Goal: Information Seeking & Learning: Check status

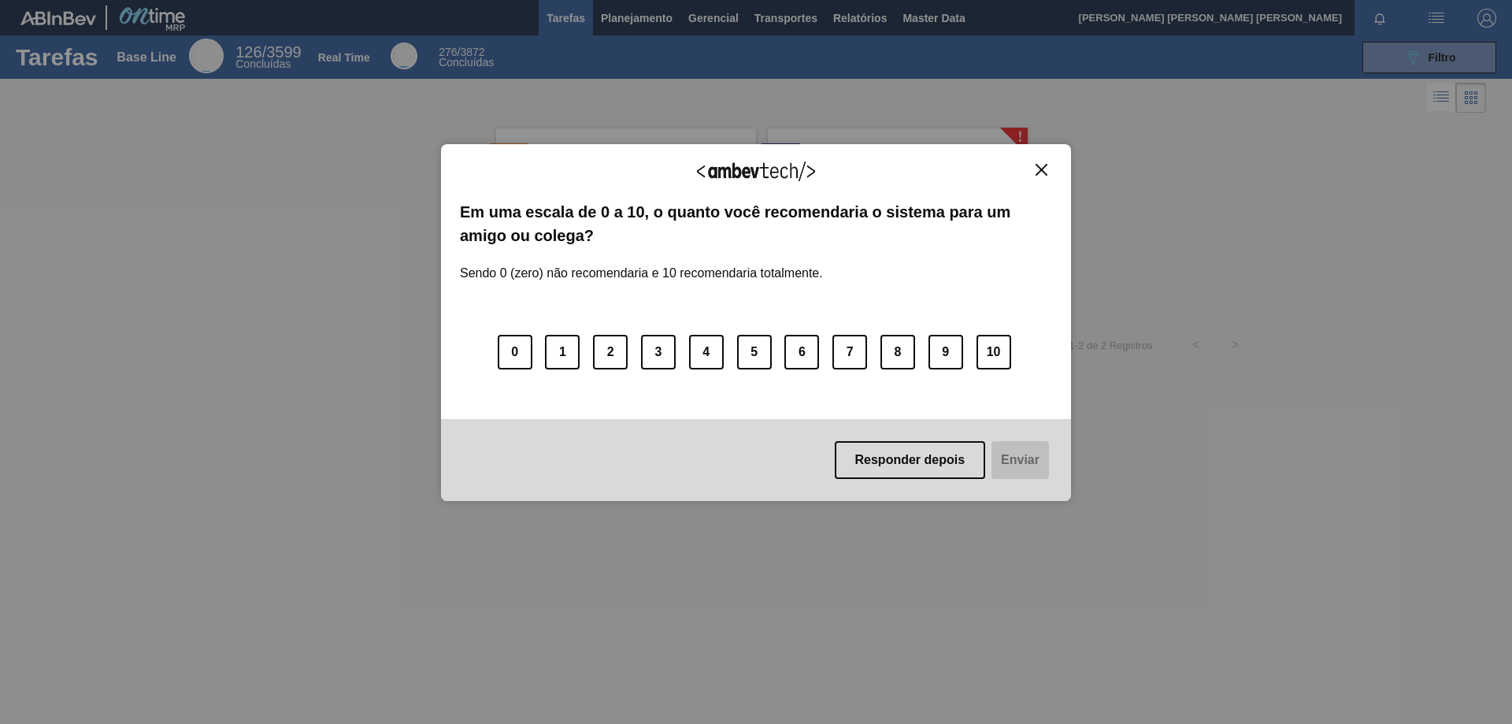
click at [1044, 172] on img "Close" at bounding box center [1042, 170] width 12 height 12
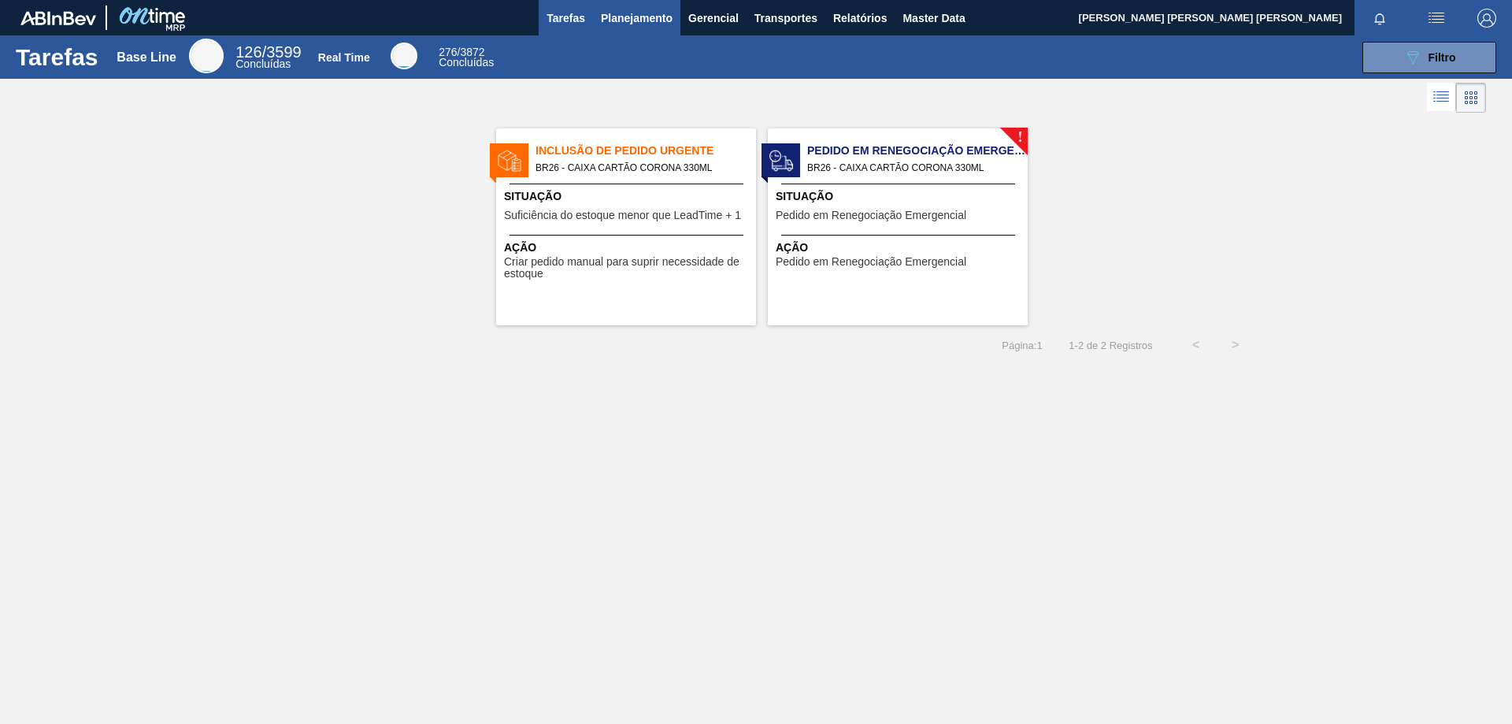
click at [654, 24] on span "Planejamento" at bounding box center [637, 18] width 72 height 19
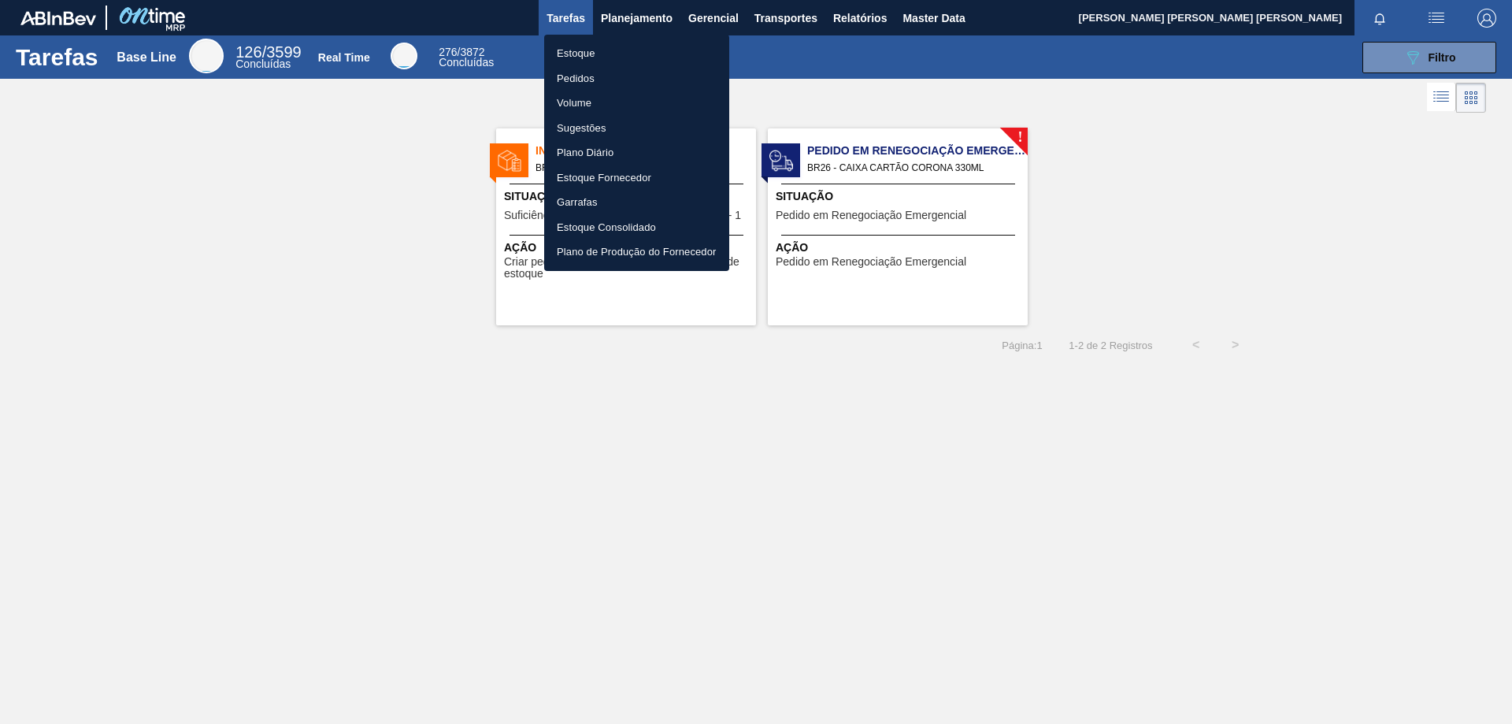
click at [584, 58] on li "Estoque" at bounding box center [636, 53] width 185 height 25
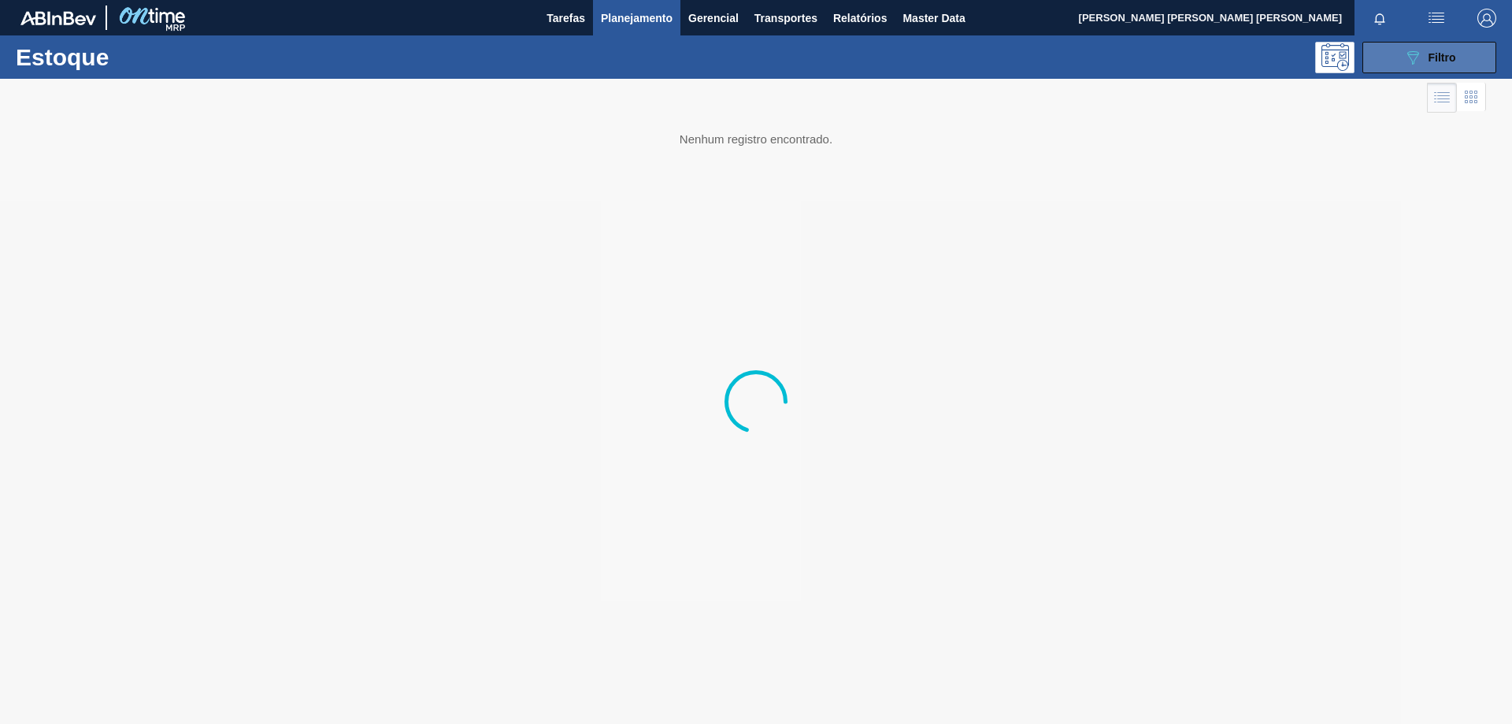
click at [1462, 49] on button "089F7B8B-B2A5-4AFE-B5C0-19BA573D28AC Filtro" at bounding box center [1429, 58] width 134 height 32
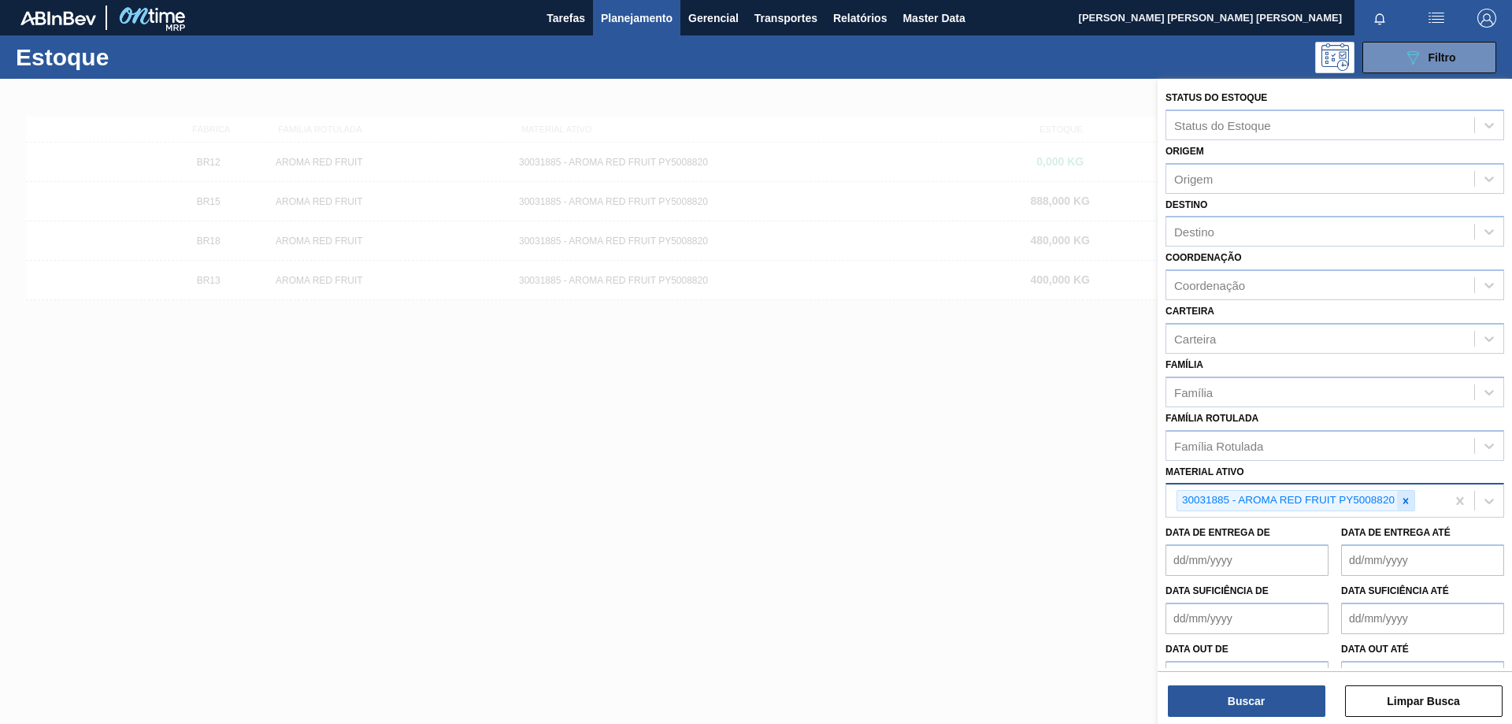
click at [1408, 500] on icon at bounding box center [1405, 500] width 11 height 11
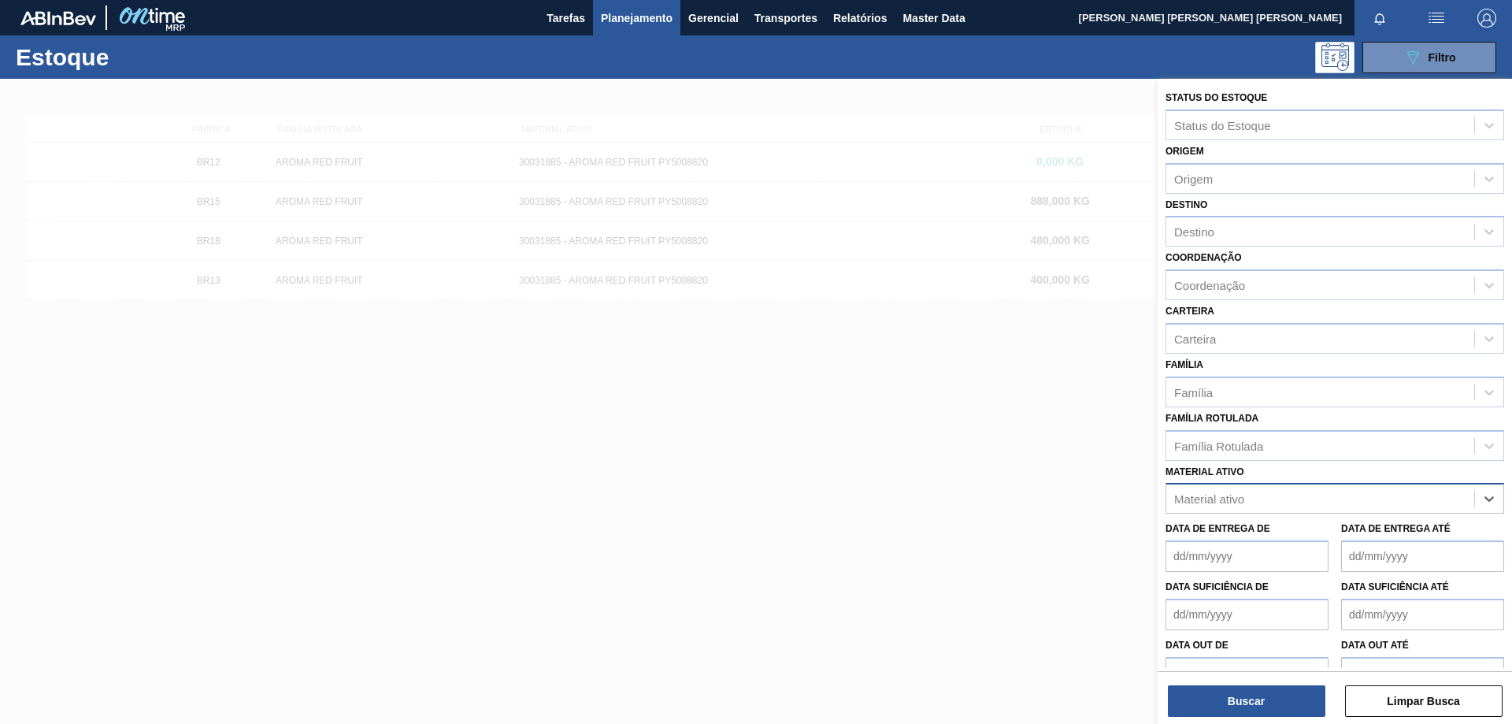
paste ativo "30034772"
type ativo "30034772"
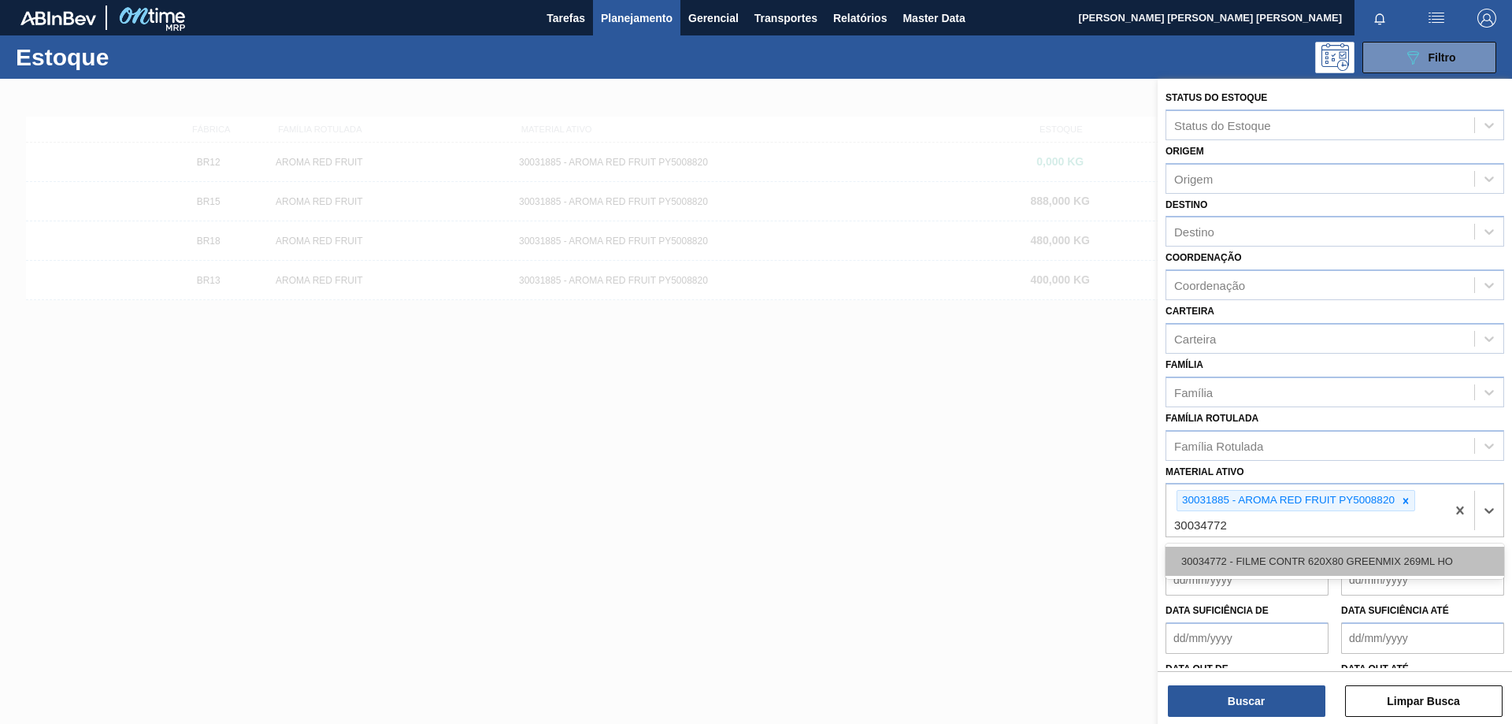
click at [1322, 563] on div "30034772 - FILME CONTR 620X80 GREENMIX 269ML HO" at bounding box center [1335, 561] width 339 height 29
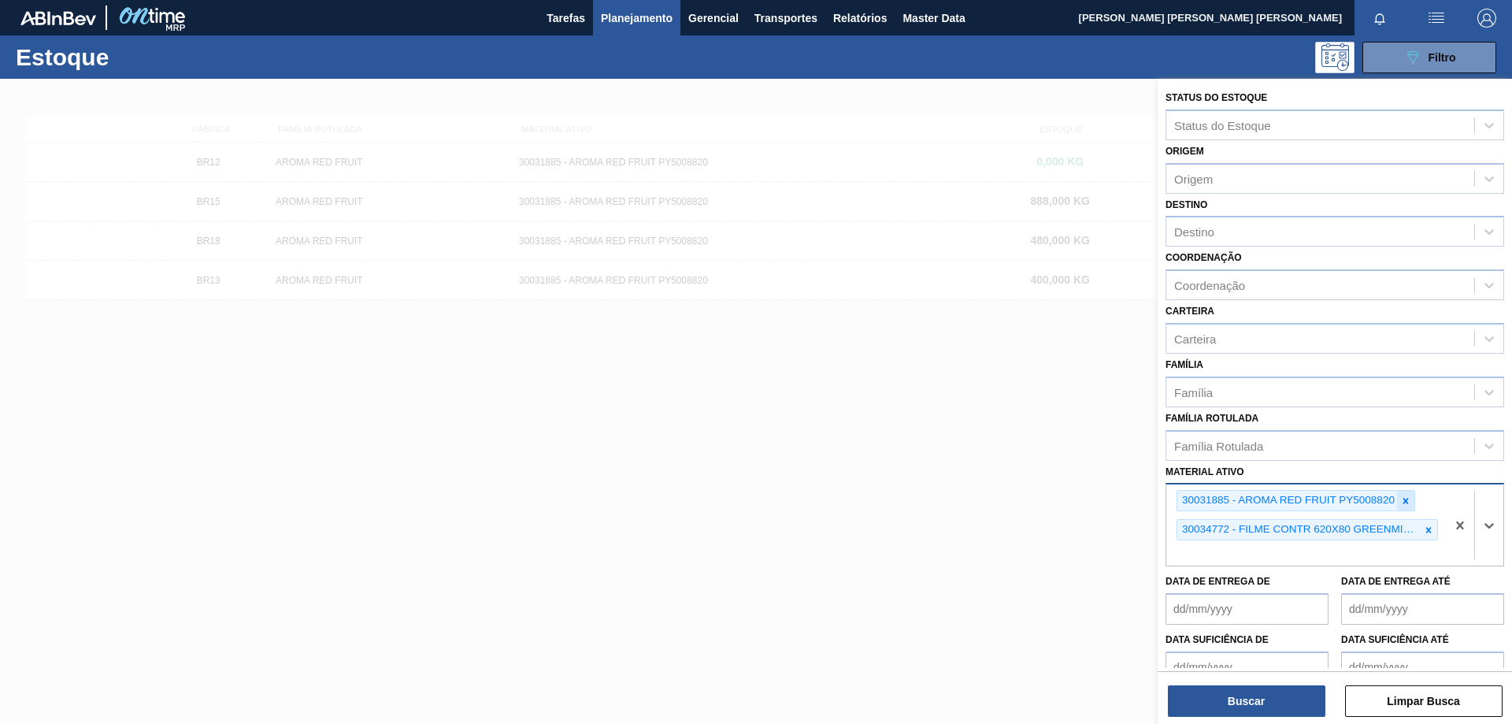
click at [1411, 502] on icon at bounding box center [1405, 500] width 11 height 11
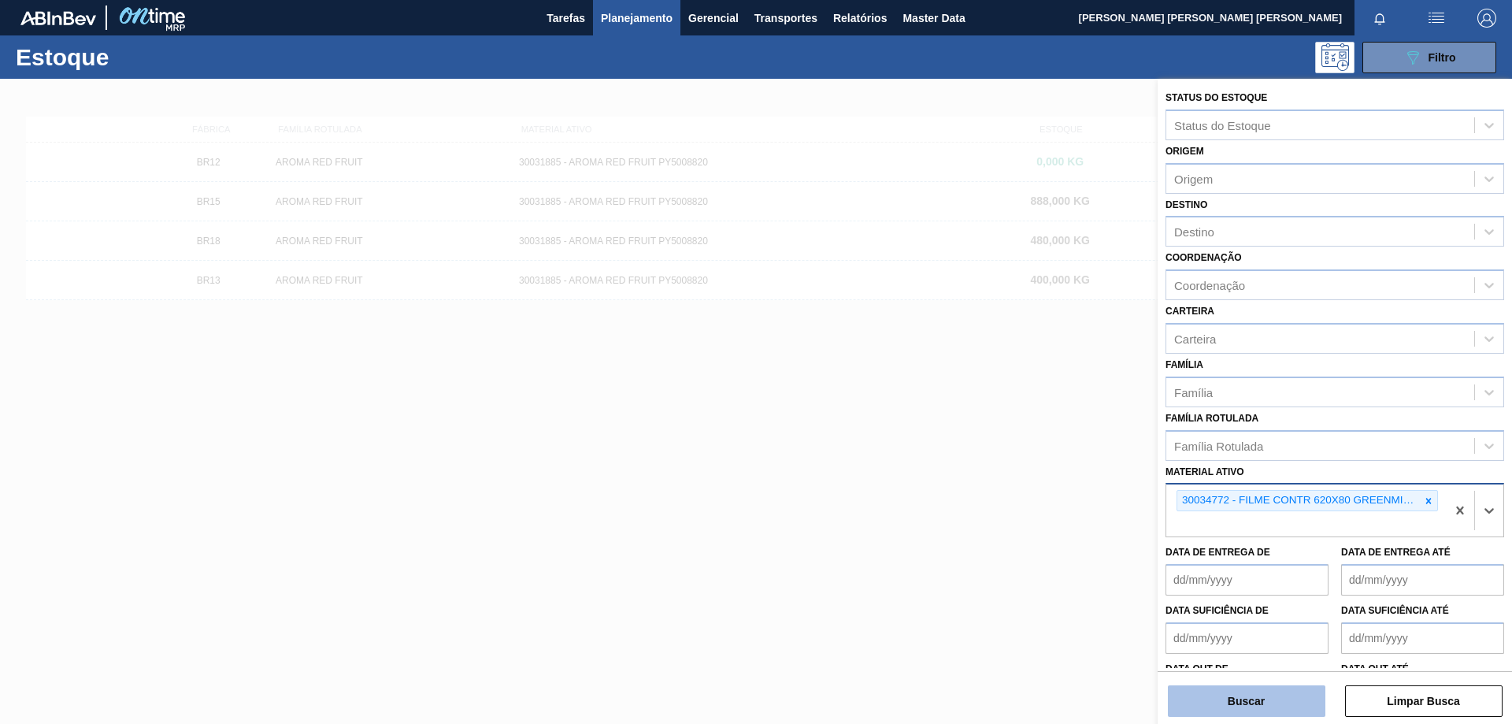
click at [1271, 699] on button "Buscar" at bounding box center [1247, 701] width 158 height 32
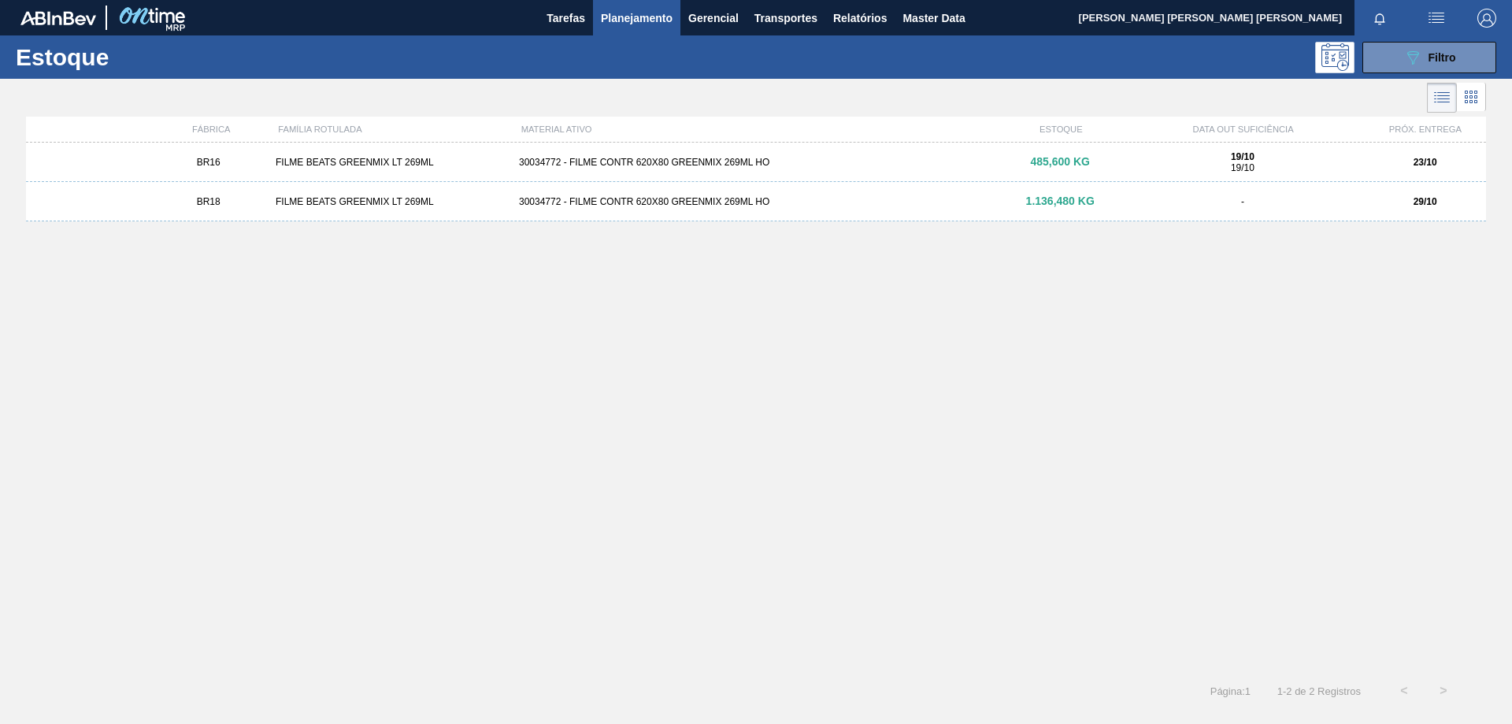
click at [353, 155] on div "BR16 FILME BEATS GREENMIX LT 269ML 30034772 - FILME CONTR 620X80 GREENMIX 269ML…" at bounding box center [756, 162] width 1460 height 39
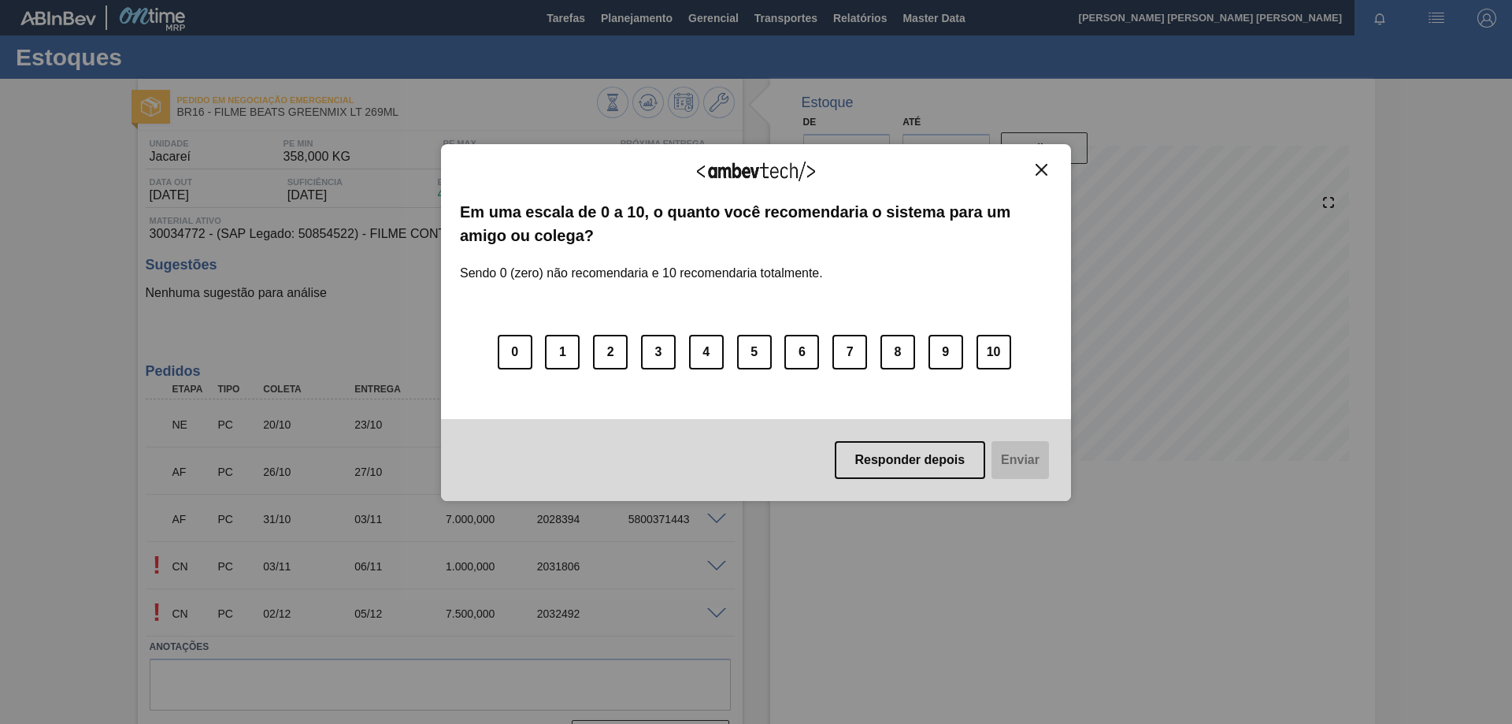
click at [1045, 170] on img "Close" at bounding box center [1042, 170] width 12 height 12
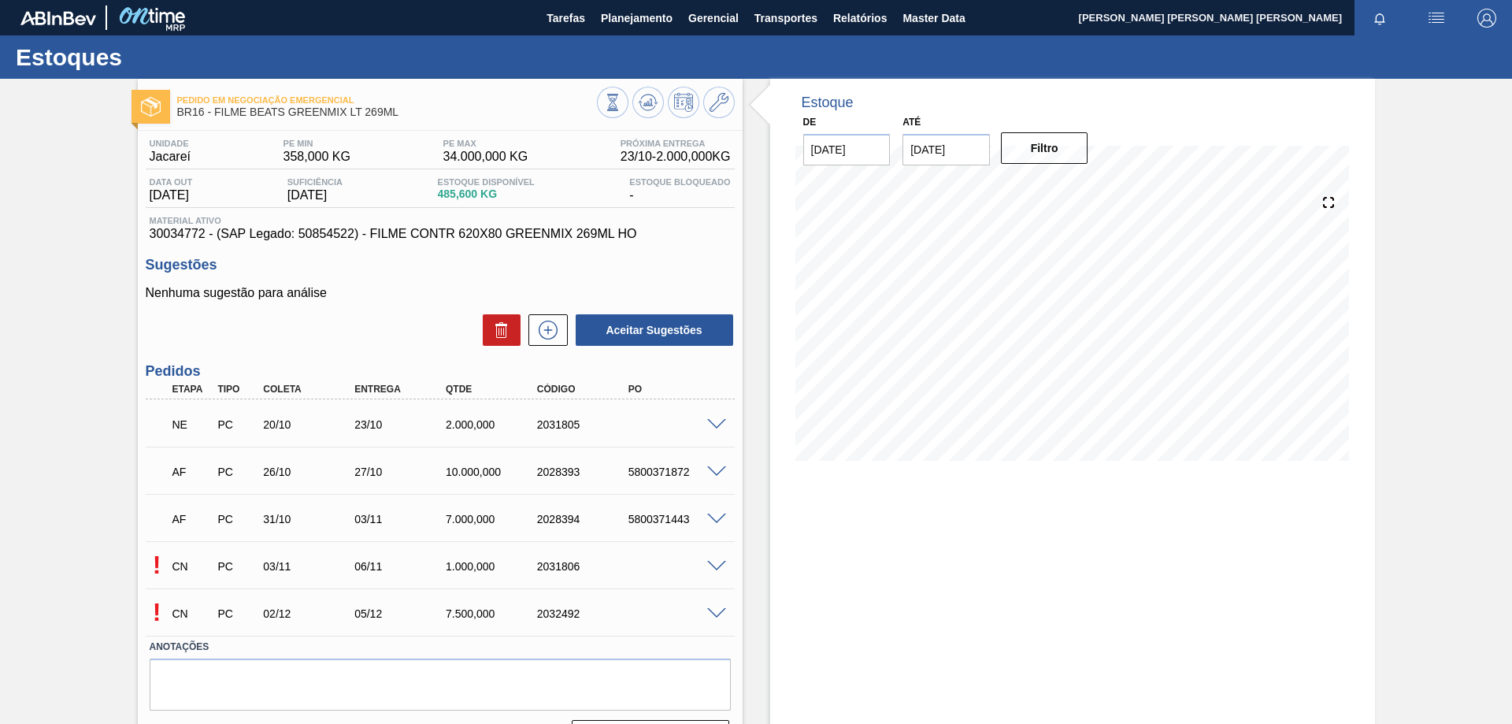
click at [710, 425] on span at bounding box center [716, 425] width 19 height 12
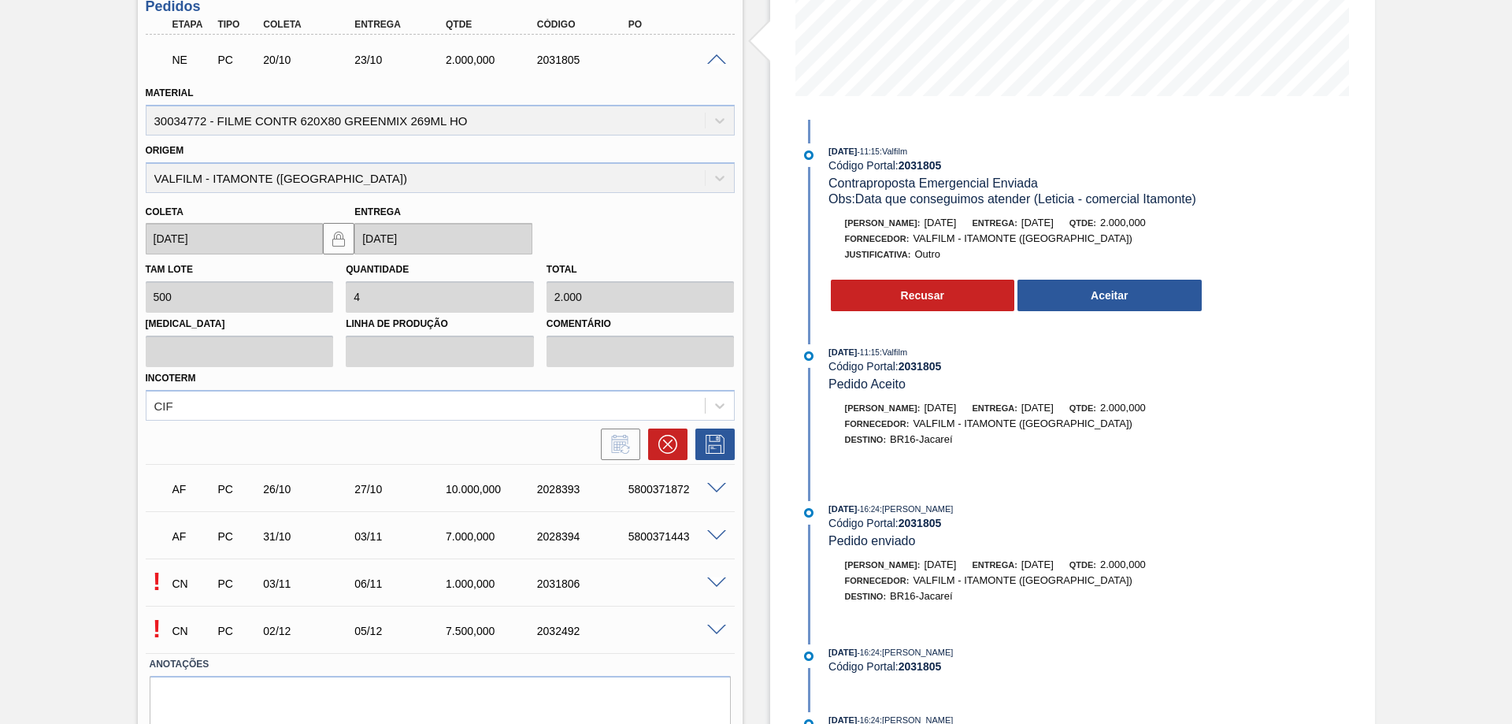
scroll to position [423, 0]
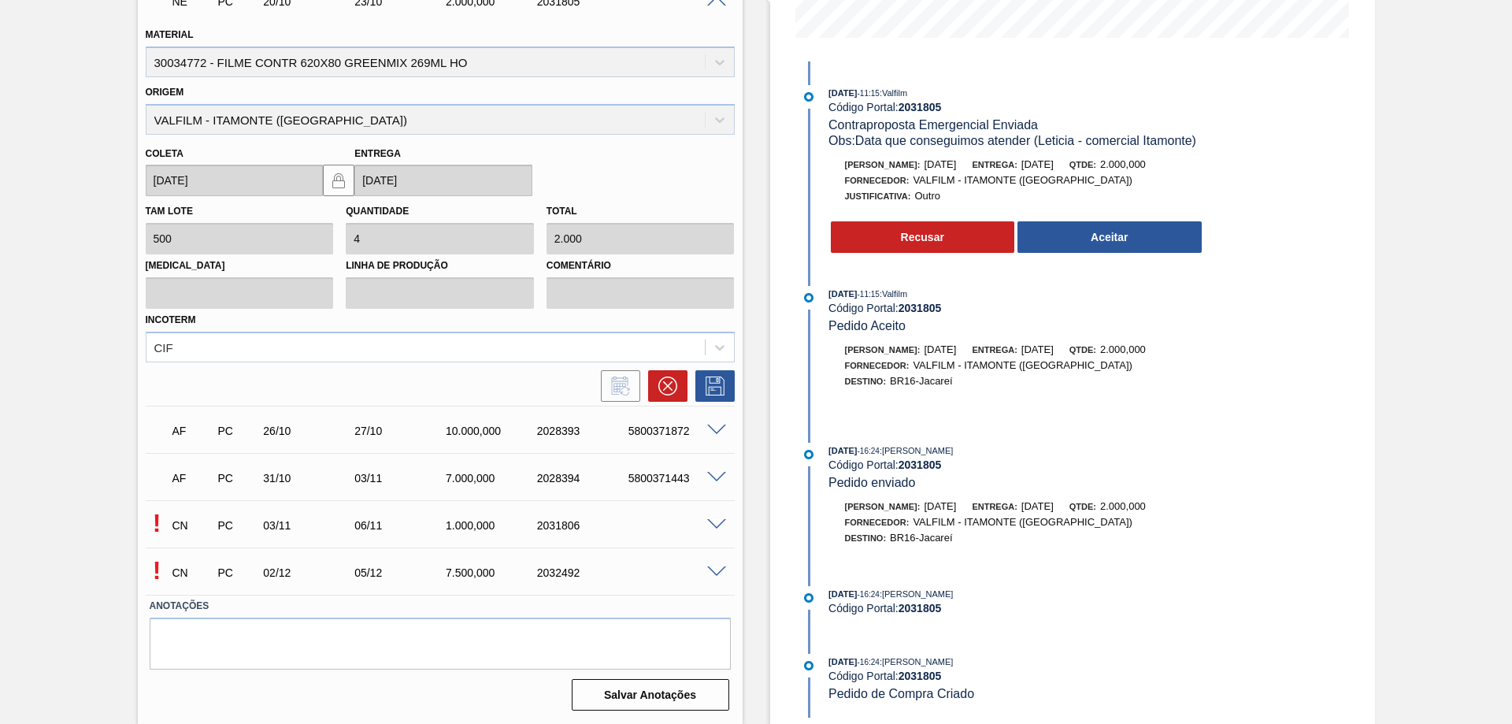
drag, startPoint x: 982, startPoint y: 665, endPoint x: 820, endPoint y: 665, distance: 162.2
click at [820, 665] on div "[DATE] 16:24 : [PERSON_NAME] Código Portal: 2031805 Pedido de Compra Criado" at bounding box center [1001, 678] width 406 height 48
drag, startPoint x: 1024, startPoint y: 592, endPoint x: 836, endPoint y: 590, distance: 188.2
click at [836, 590] on div "[DATE] 16:24 : [PERSON_NAME]" at bounding box center [1016, 594] width 374 height 16
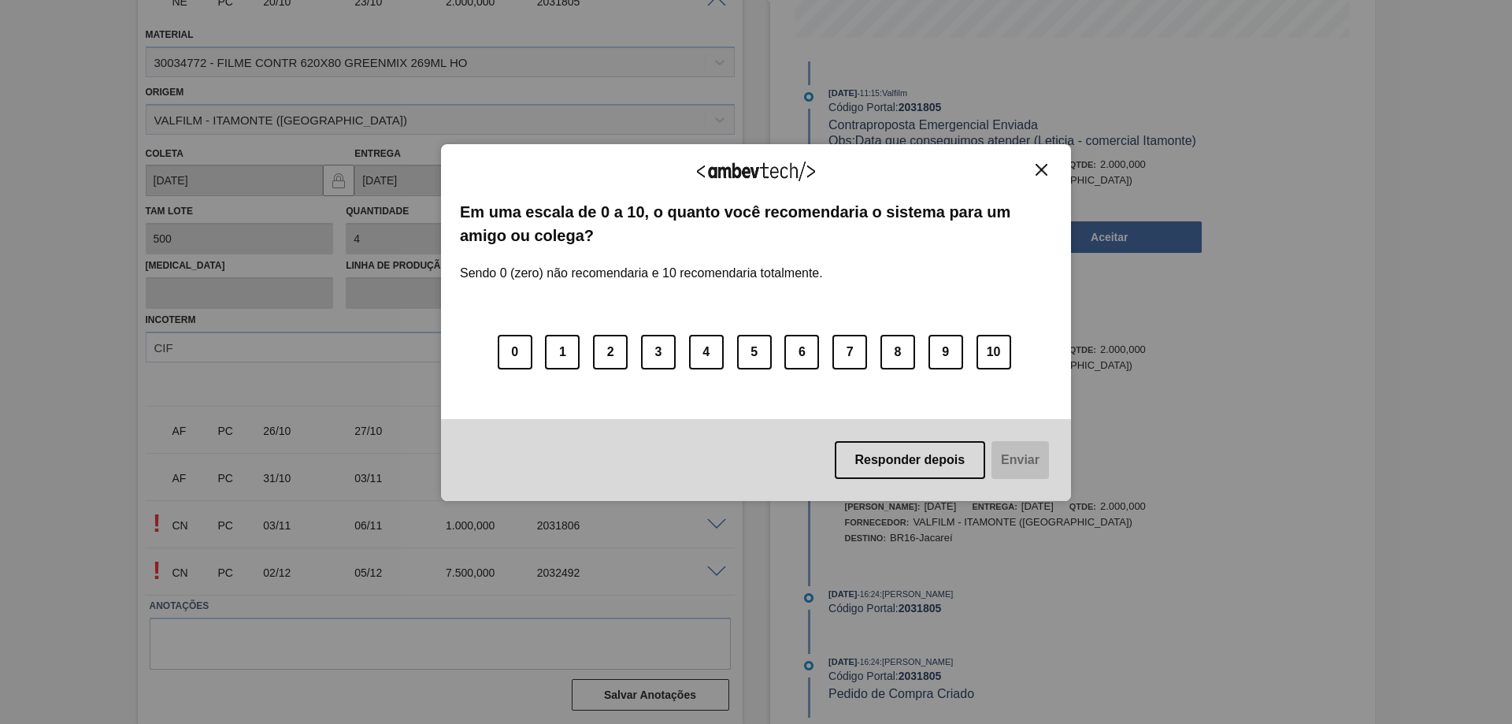
click at [1045, 167] on img "Close" at bounding box center [1042, 170] width 12 height 12
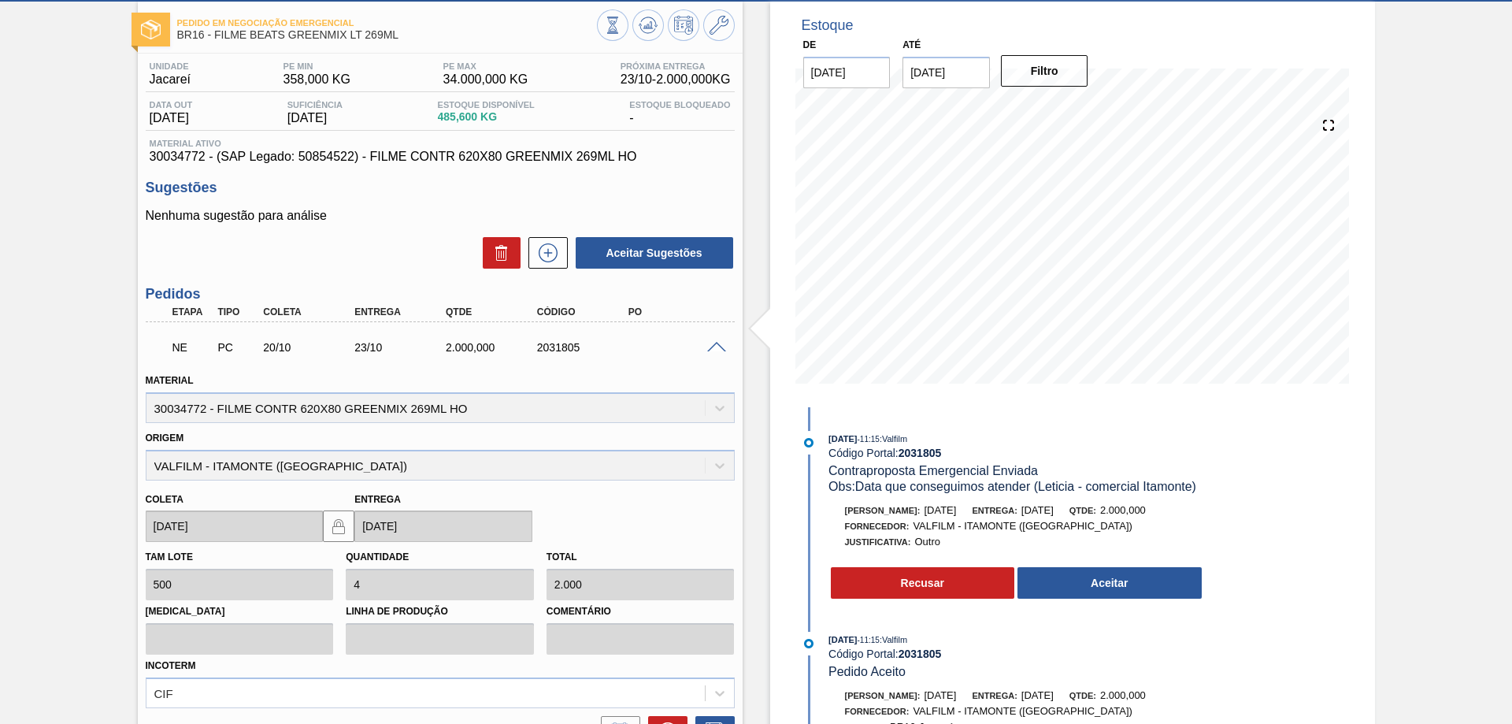
scroll to position [0, 0]
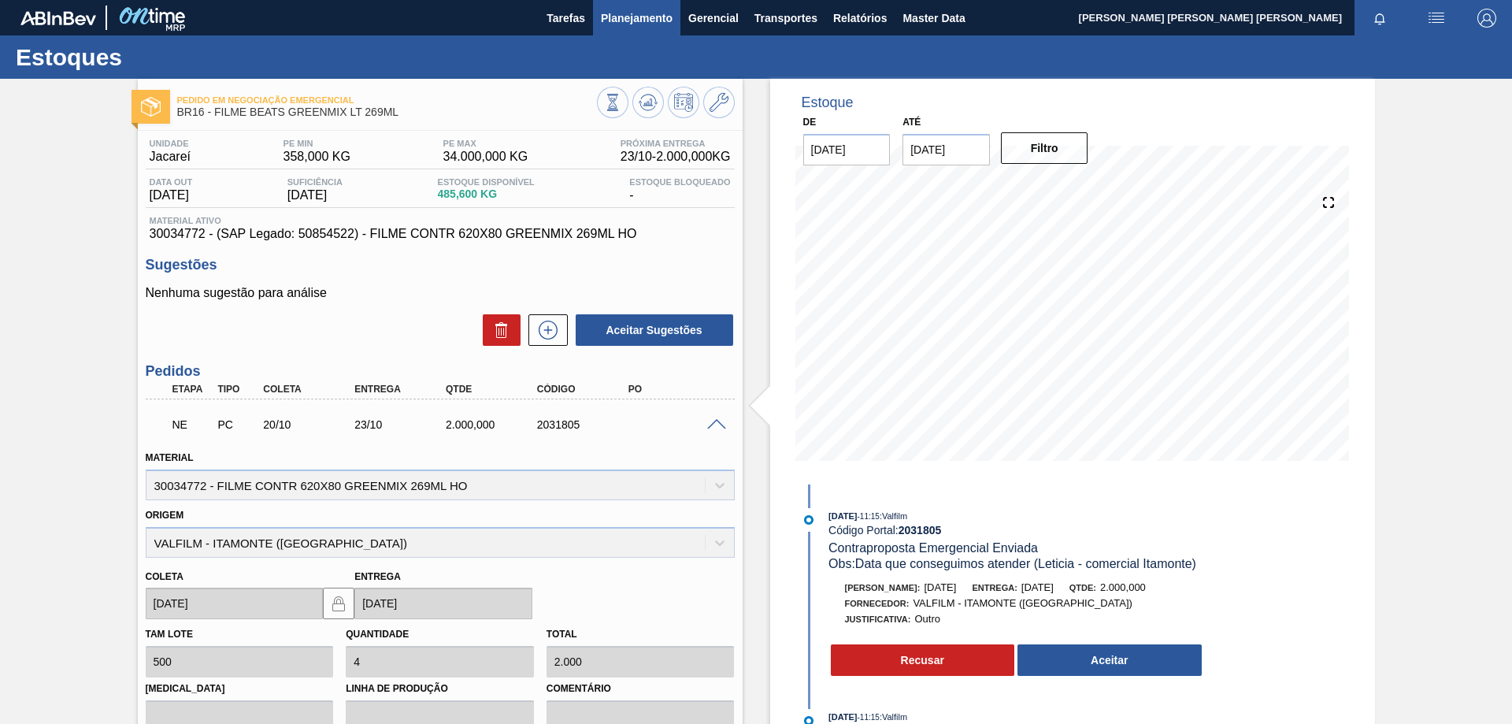
click at [632, 5] on button "Planejamento" at bounding box center [636, 17] width 87 height 35
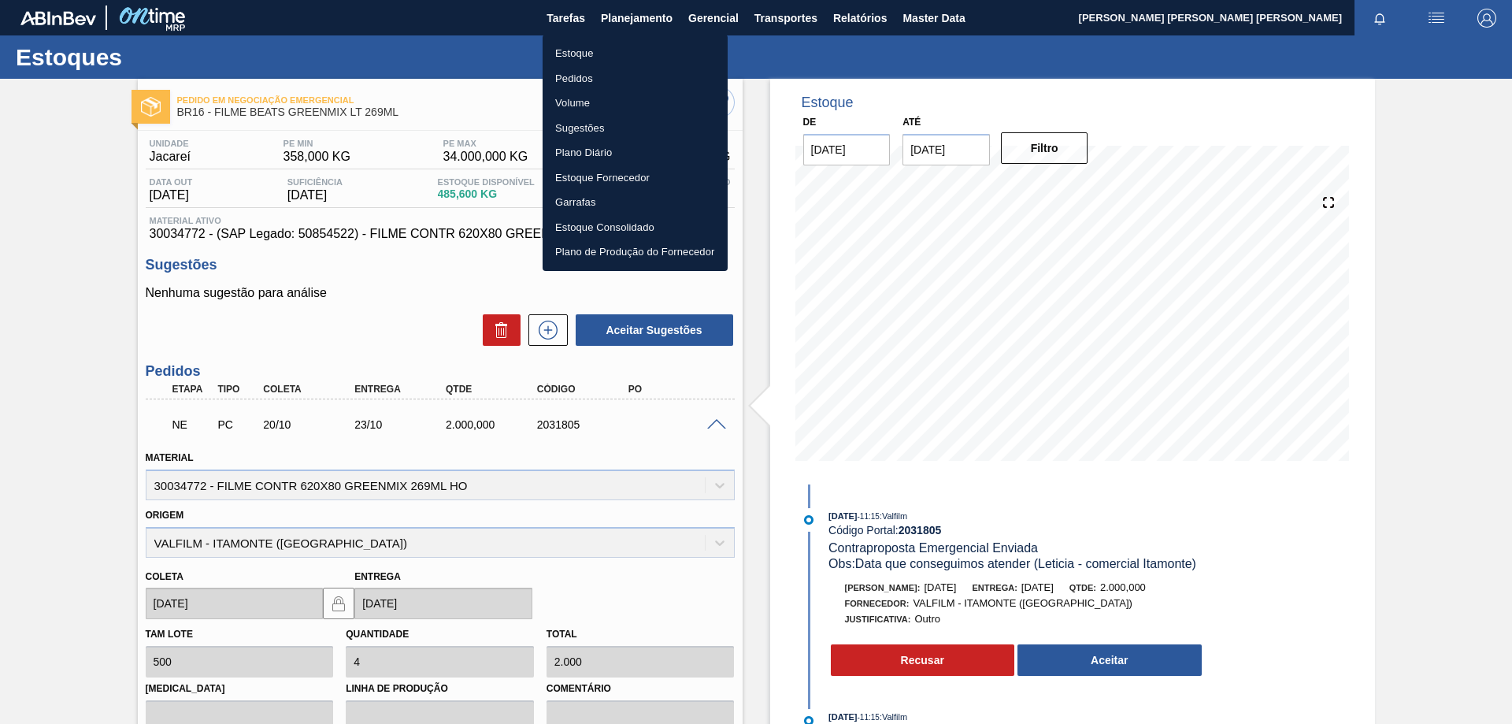
click at [574, 52] on li "Estoque" at bounding box center [635, 53] width 185 height 25
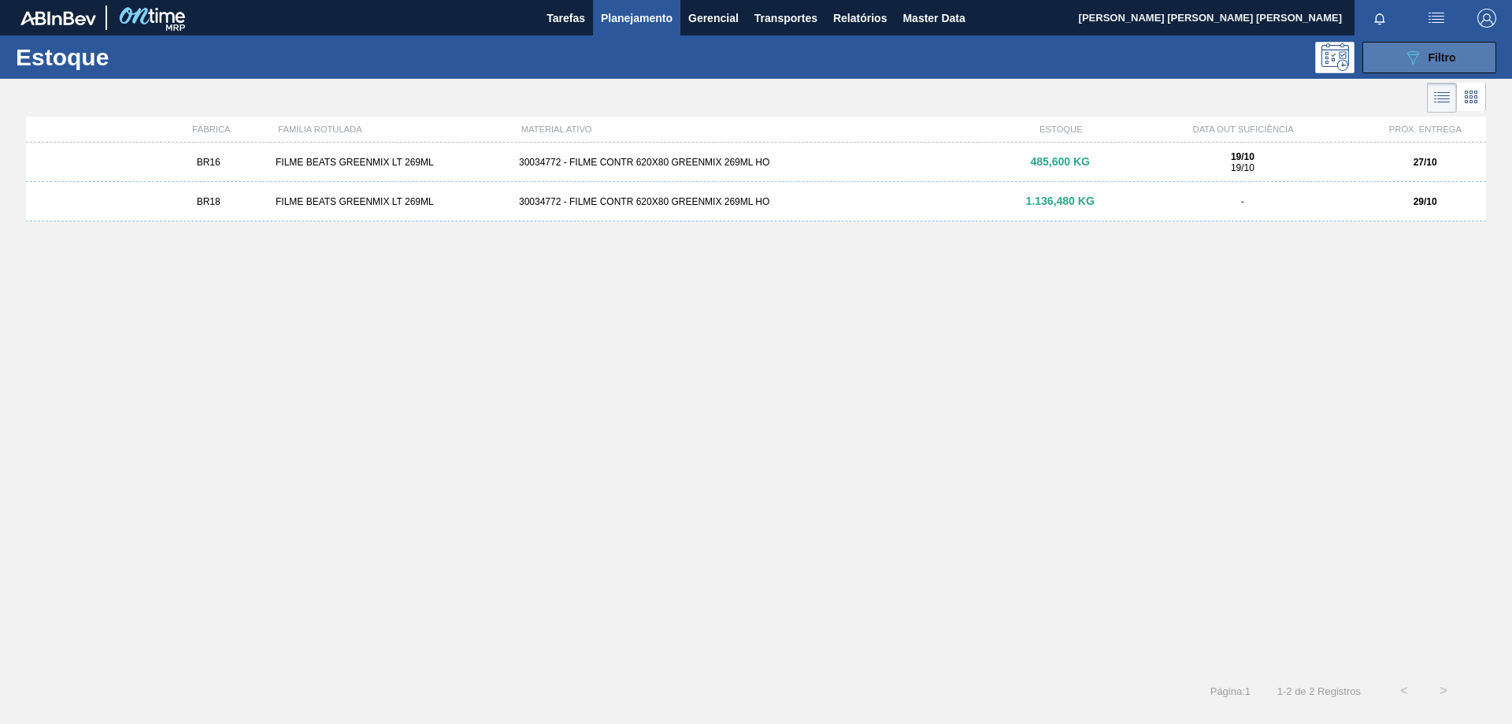
click at [1398, 66] on button "089F7B8B-B2A5-4AFE-B5C0-19BA573D28AC Filtro" at bounding box center [1429, 58] width 134 height 32
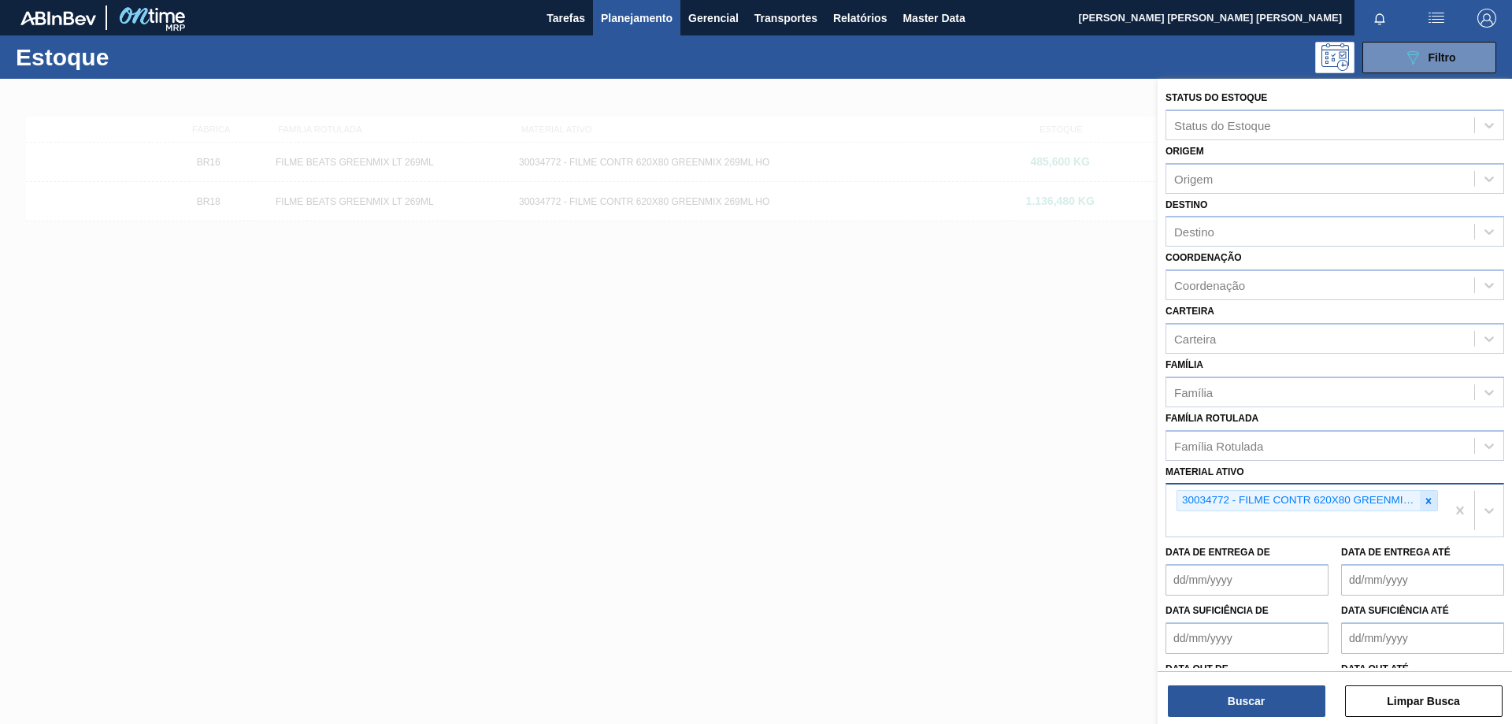
click at [1432, 502] on div at bounding box center [1428, 501] width 17 height 20
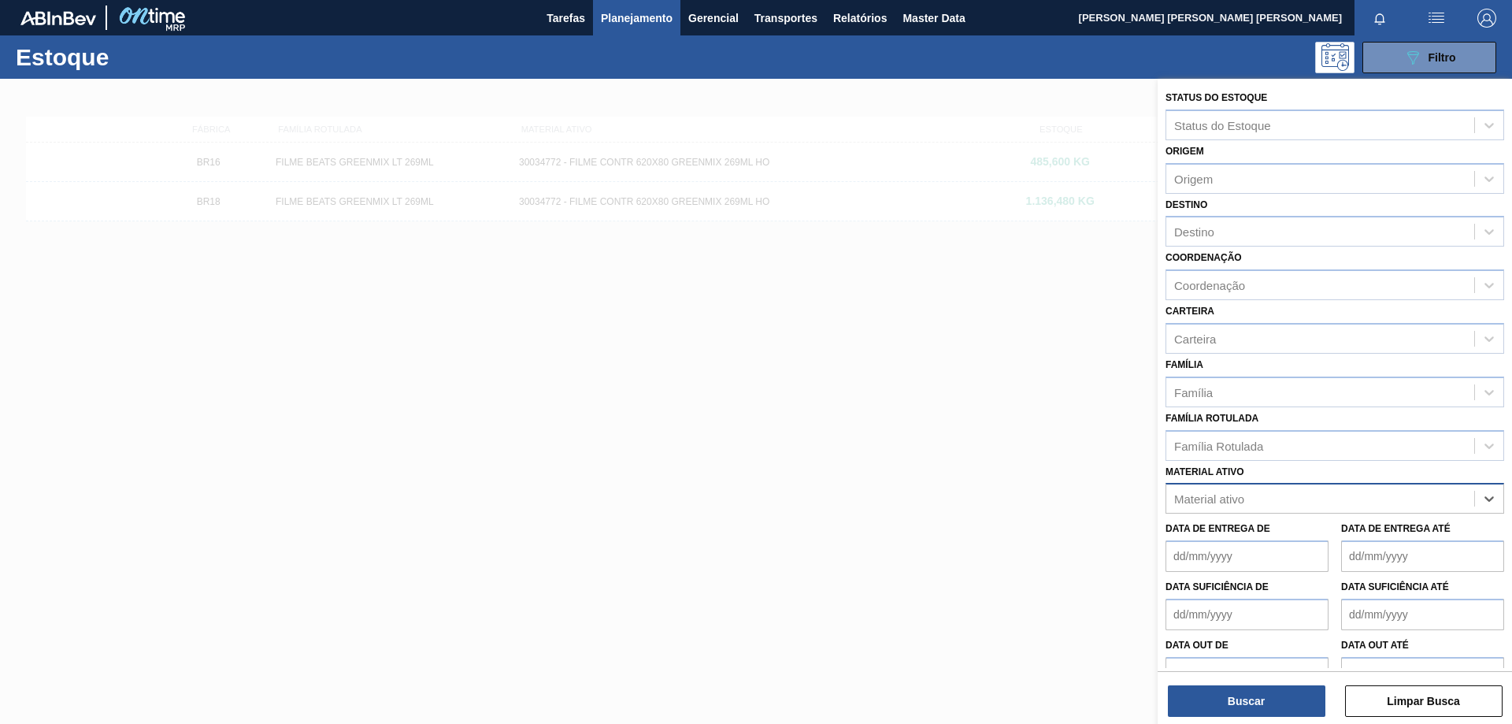
paste ativo "30031884"
type ativo "30031884"
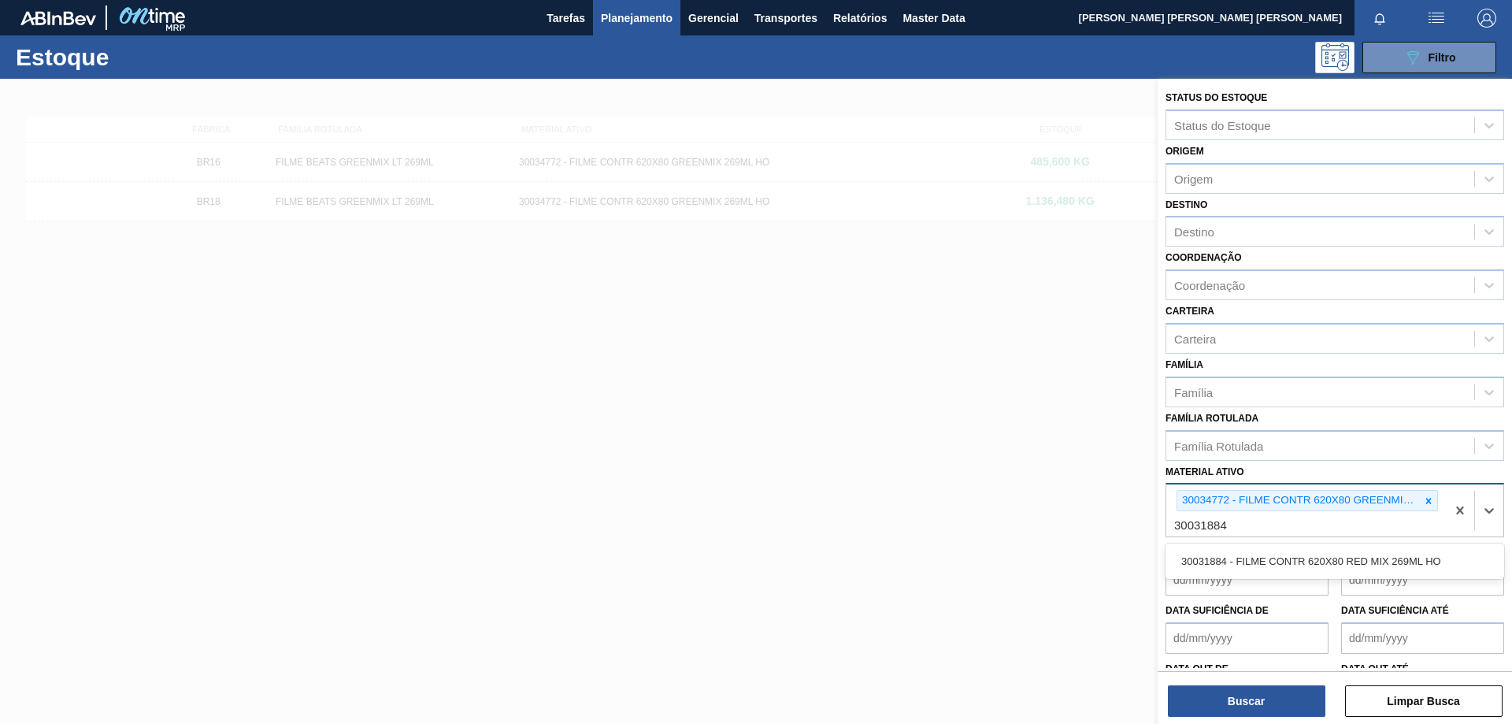
click at [1294, 553] on div "30031884 - FILME CONTR 620X80 RED MIX 269ML HO" at bounding box center [1335, 561] width 339 height 29
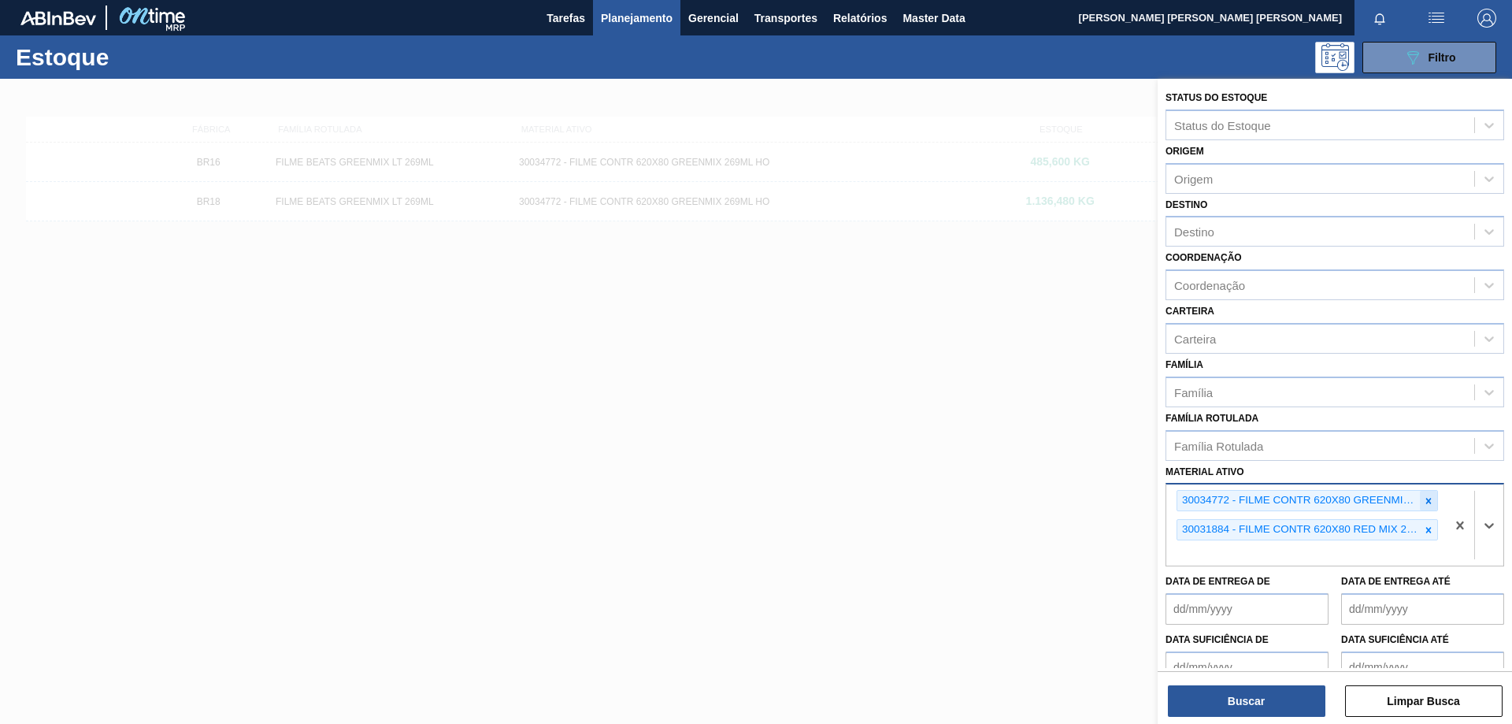
click at [1427, 496] on icon at bounding box center [1428, 500] width 11 height 11
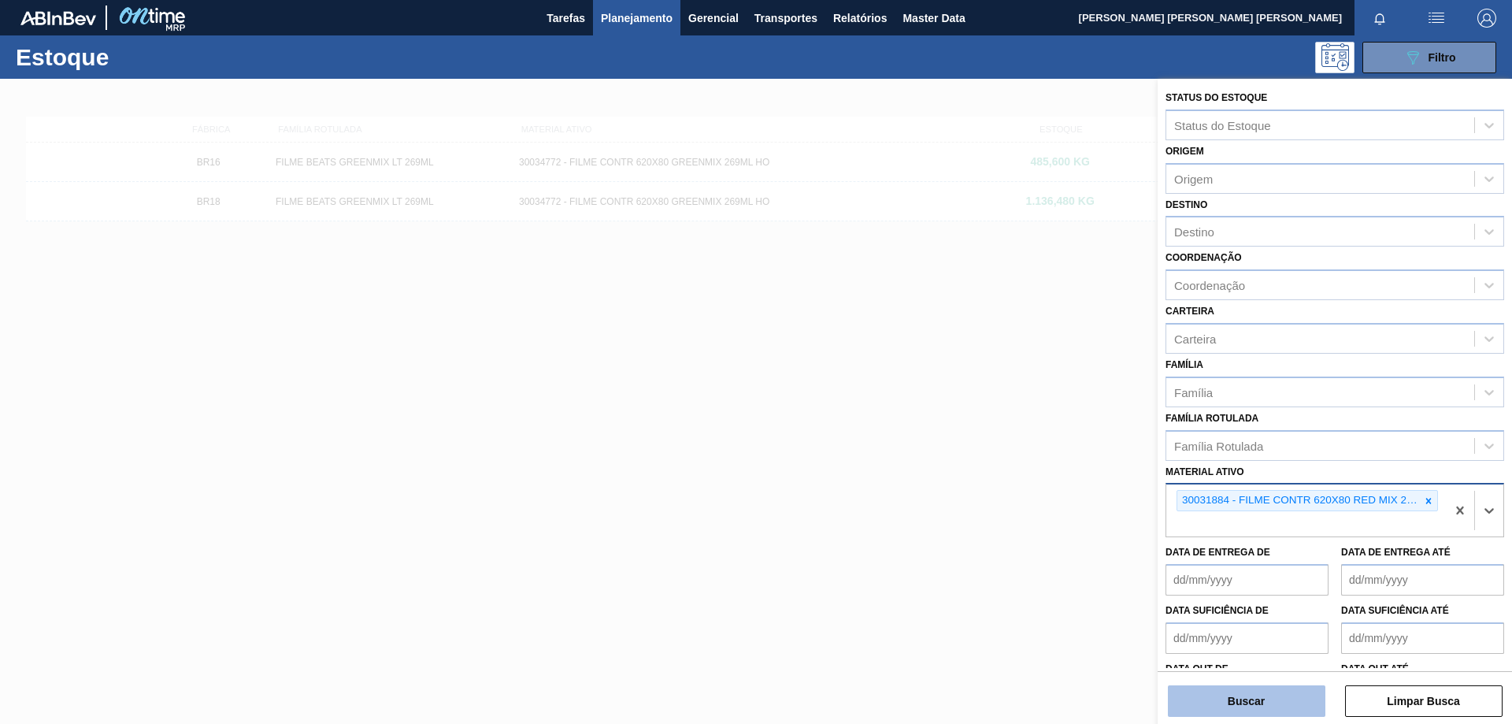
click at [1281, 691] on button "Buscar" at bounding box center [1247, 701] width 158 height 32
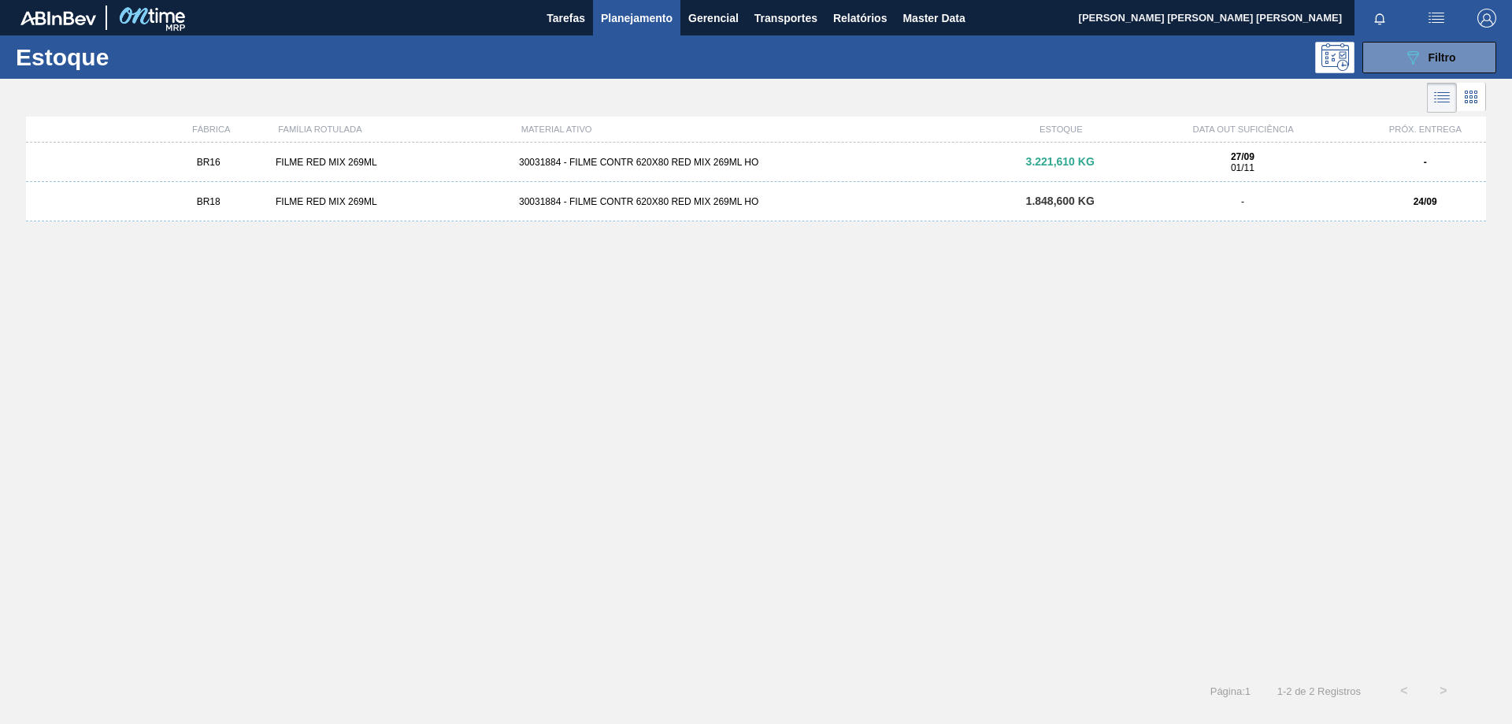
click at [347, 165] on div "FILME RED MIX 269ML" at bounding box center [390, 162] width 243 height 11
